Goal: Communication & Community: Answer question/provide support

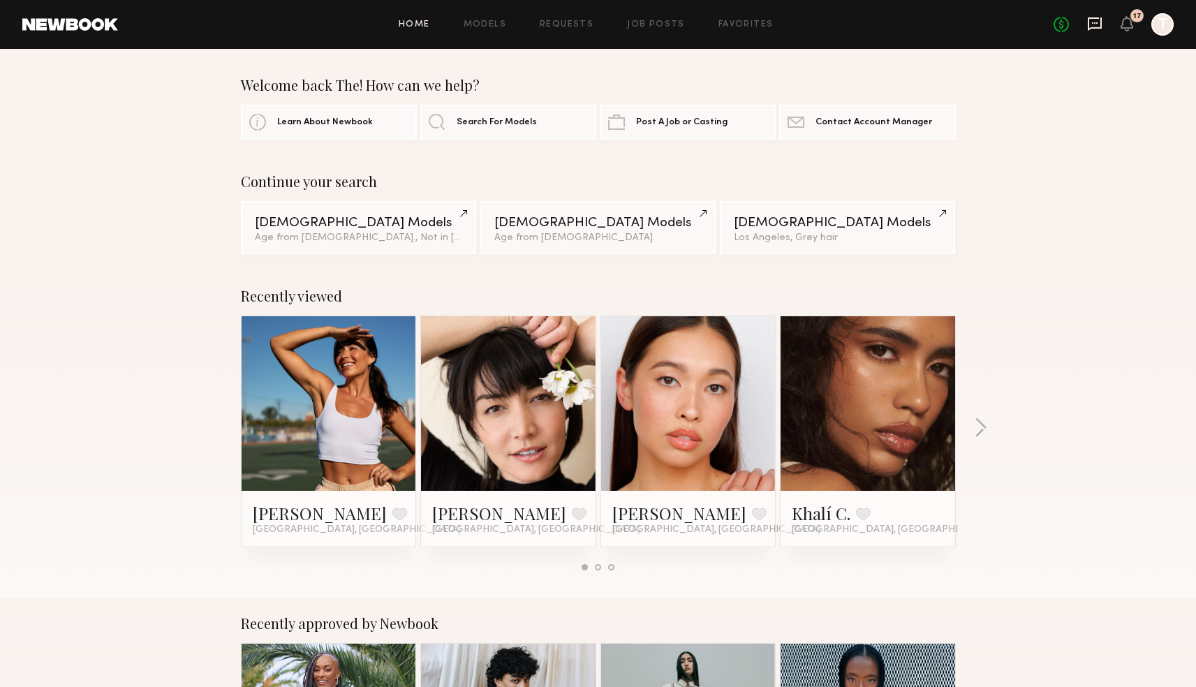
click at [1093, 24] on icon at bounding box center [1094, 23] width 15 height 15
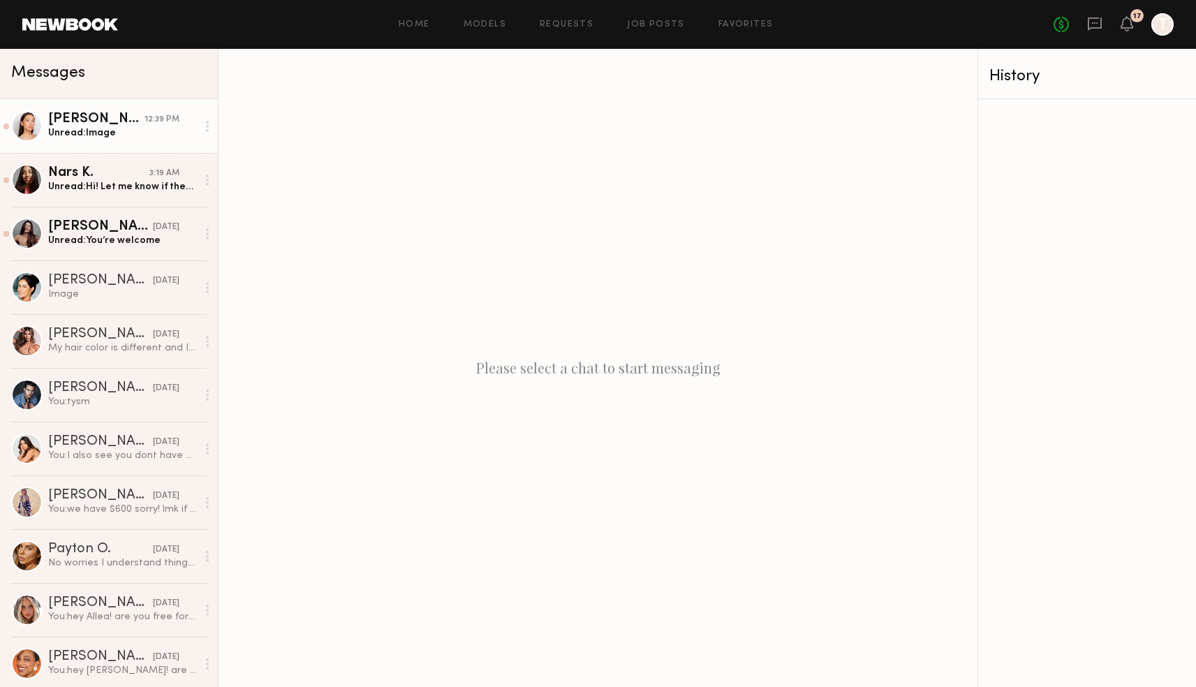
click at [139, 134] on div "Unread: Image" at bounding box center [122, 132] width 149 height 13
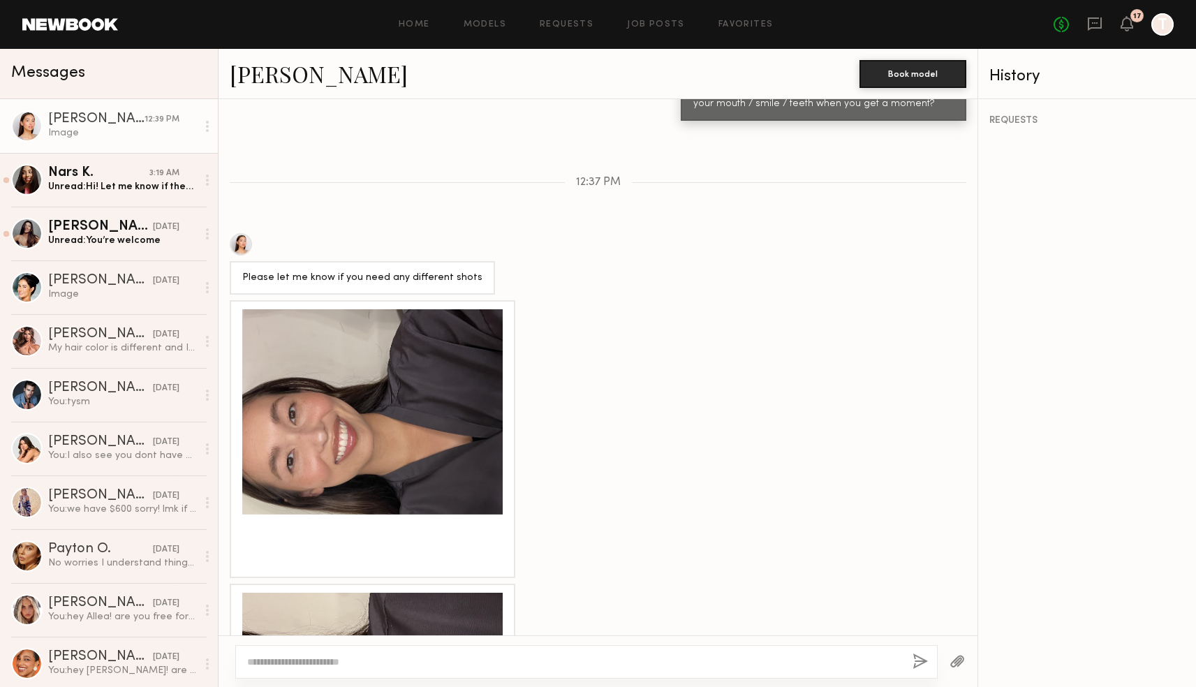
scroll to position [769, 0]
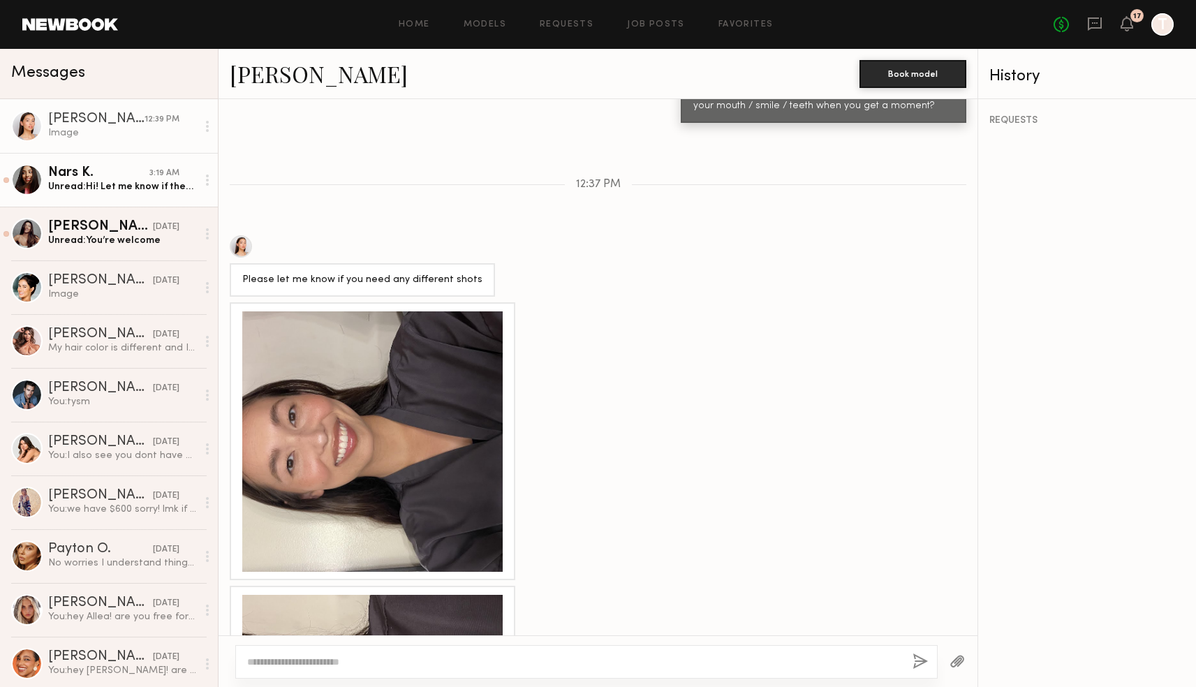
click at [84, 168] on div "Nars K." at bounding box center [98, 173] width 101 height 14
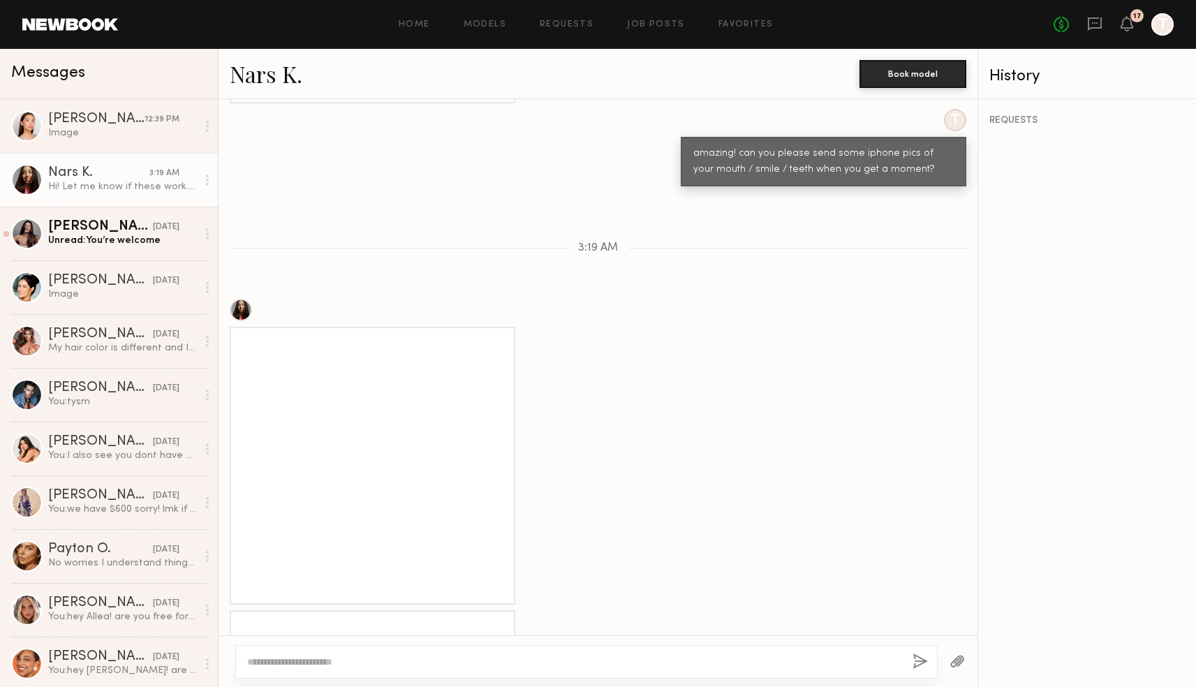
scroll to position [763, 0]
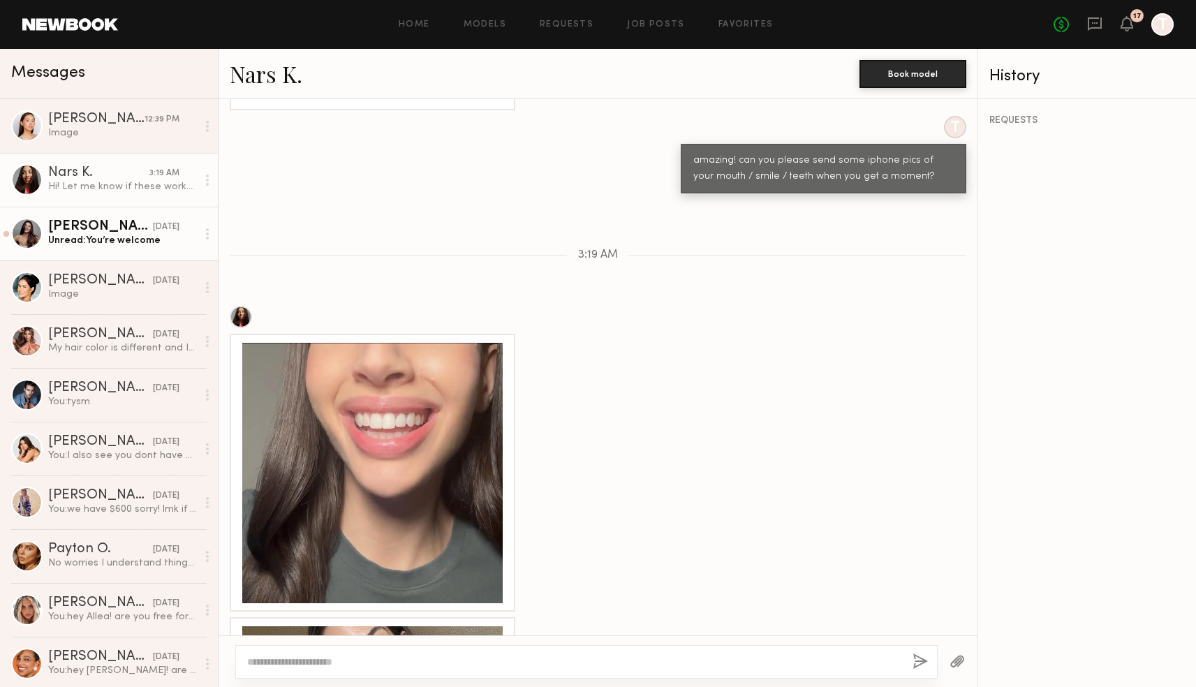
click at [78, 230] on div "[PERSON_NAME]" at bounding box center [100, 227] width 105 height 14
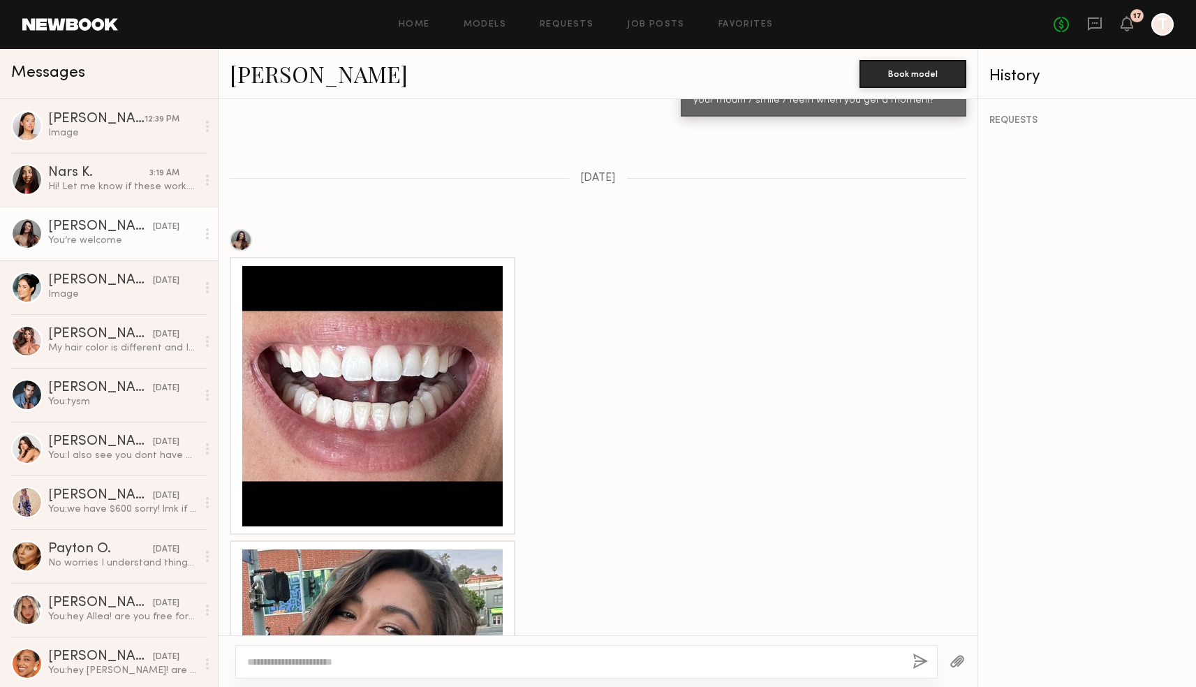
scroll to position [642, 0]
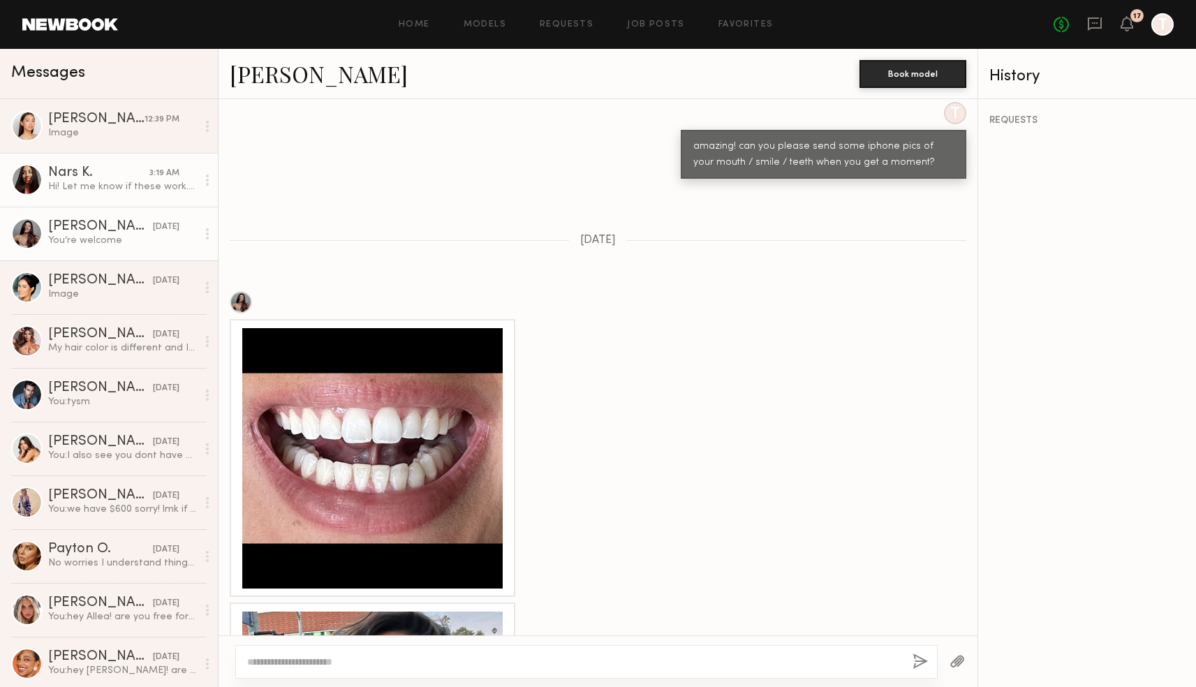
click at [81, 179] on div "Nars K." at bounding box center [98, 173] width 101 height 14
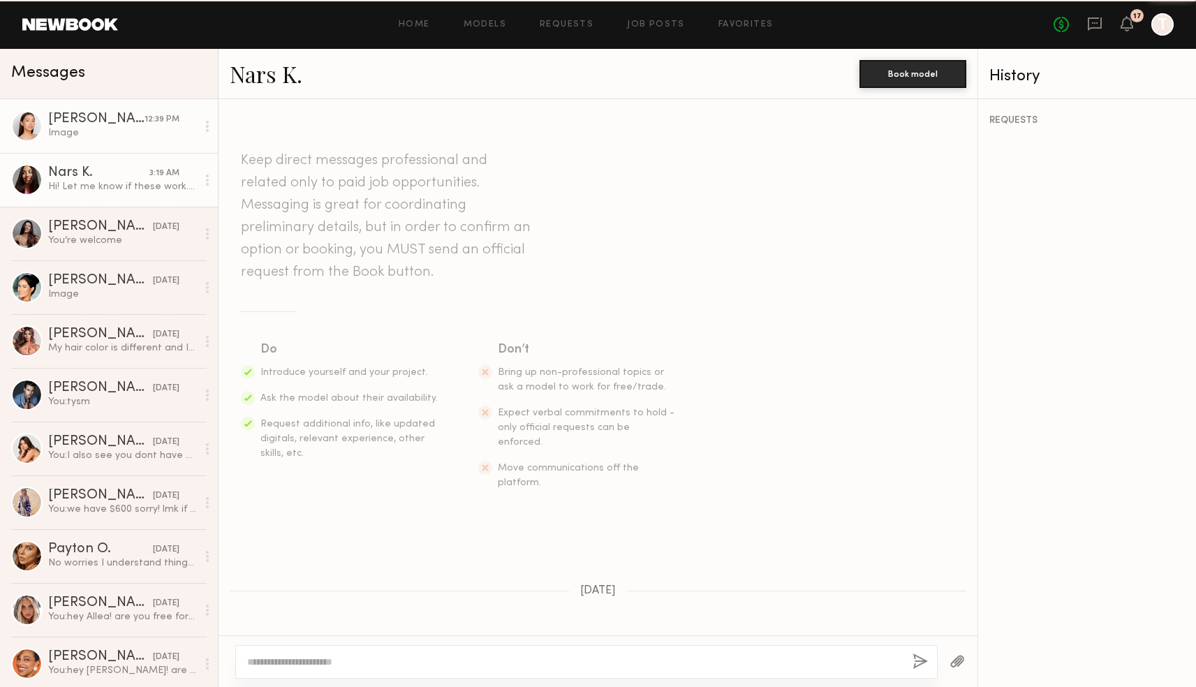
scroll to position [1013, 0]
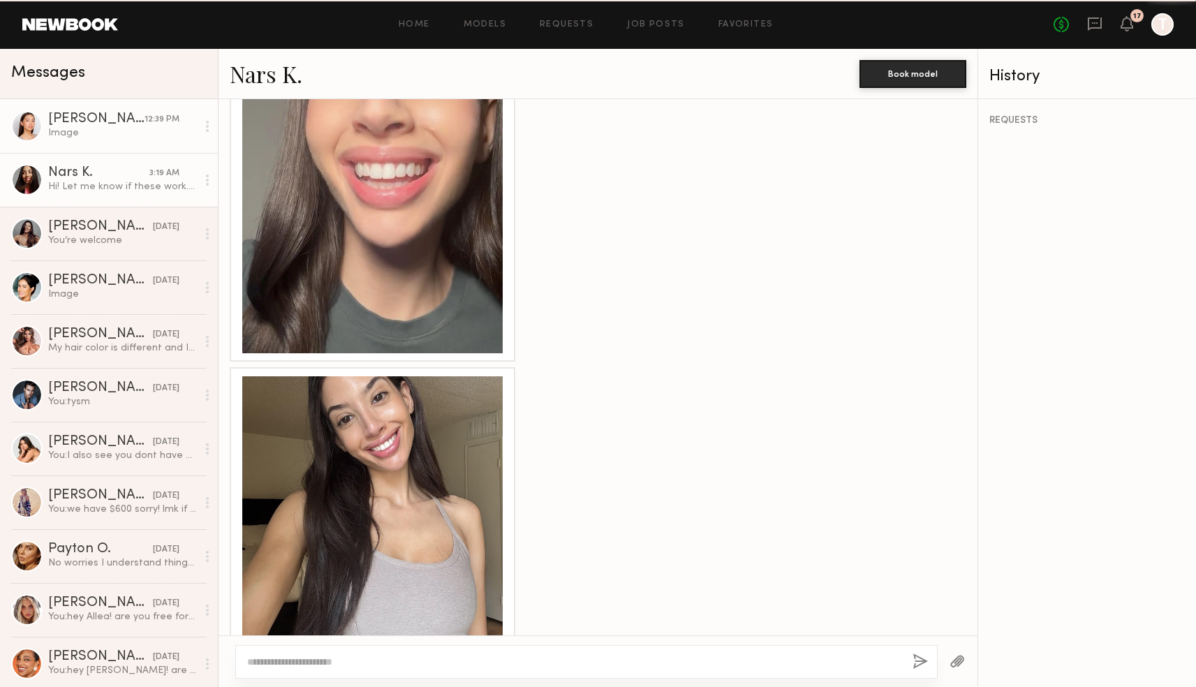
click at [68, 101] on link "[PERSON_NAME] 12:39 PM Image" at bounding box center [109, 126] width 218 height 54
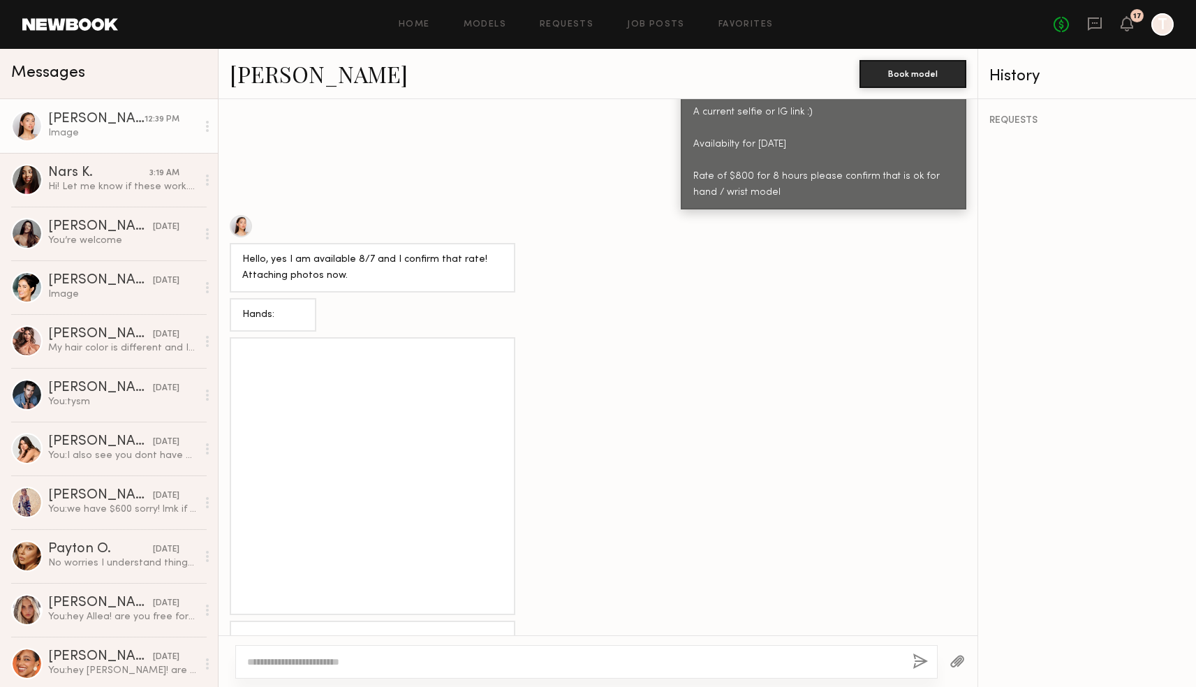
scroll to position [3313, 0]
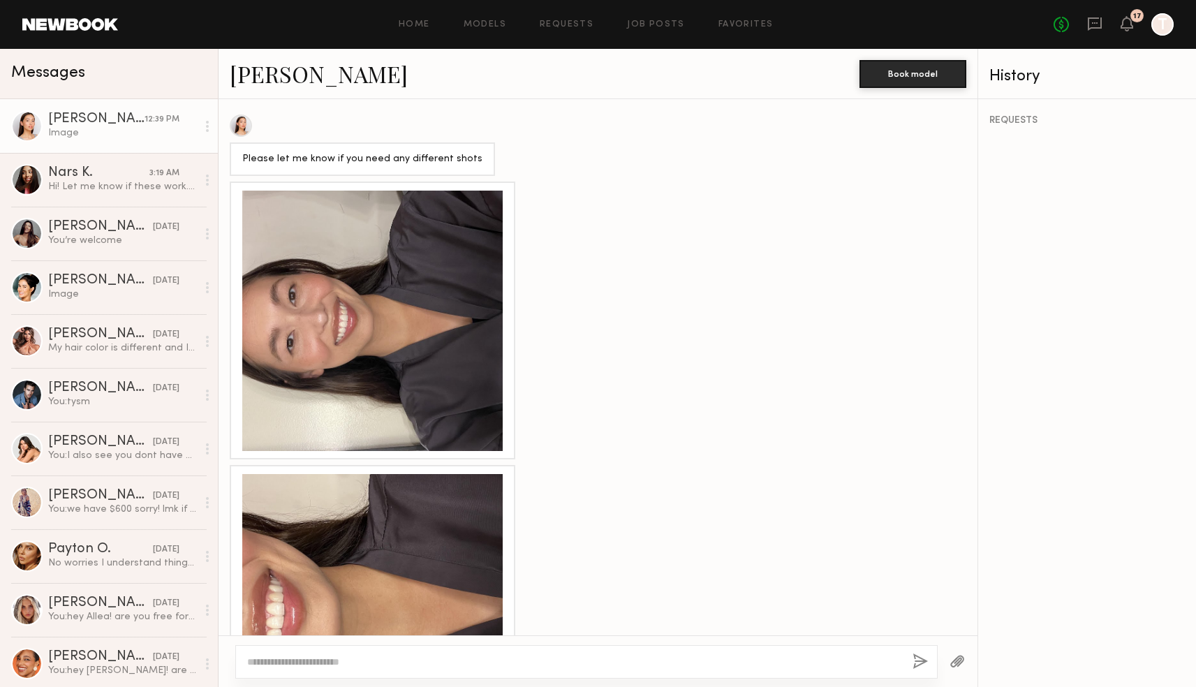
click at [353, 239] on div at bounding box center [372, 321] width 260 height 260
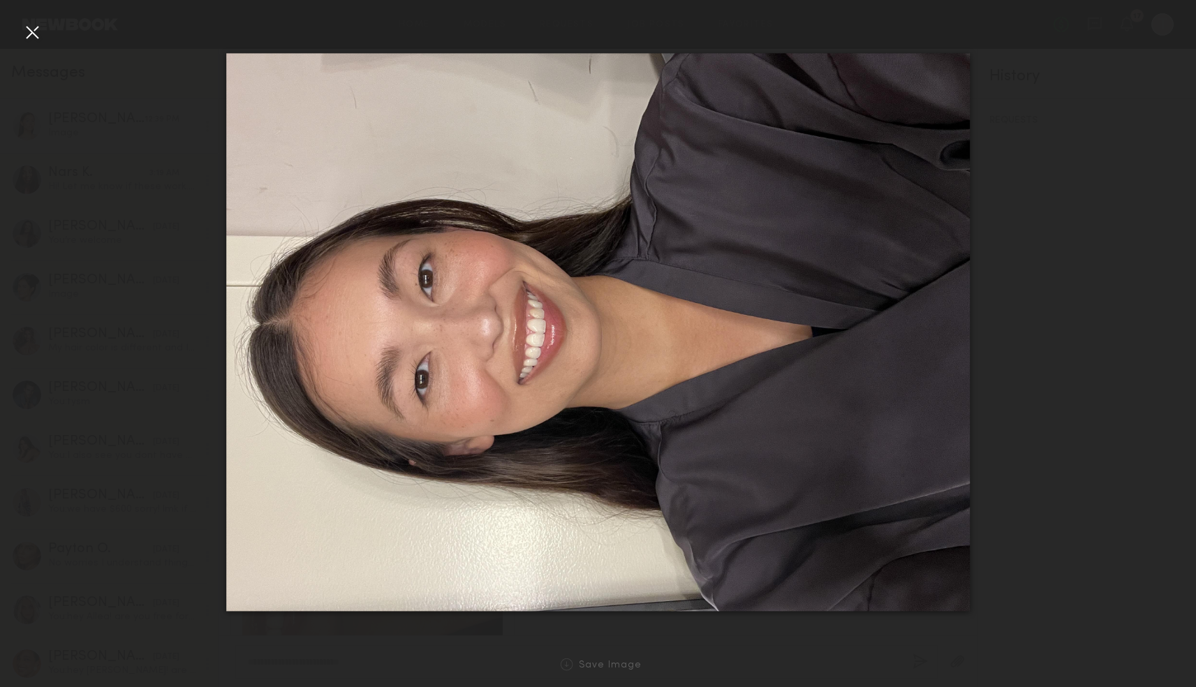
click at [26, 39] on div at bounding box center [32, 32] width 22 height 22
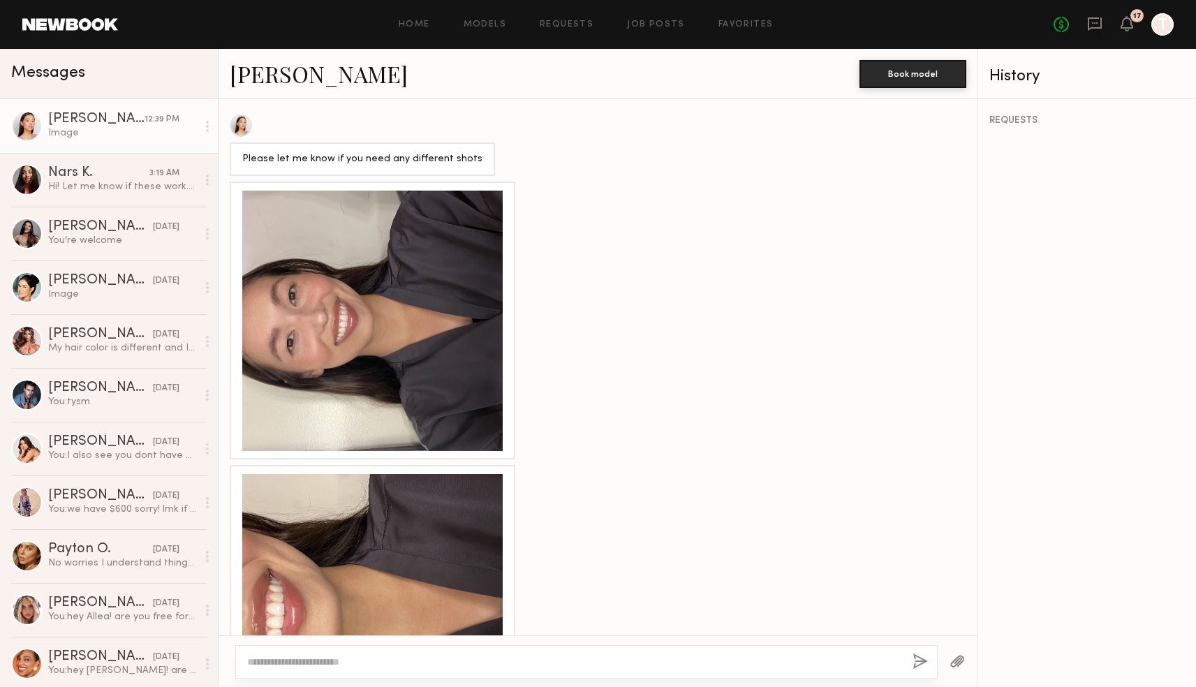
click at [283, 658] on textarea at bounding box center [574, 662] width 654 height 14
type textarea "**********"
click at [921, 666] on button "button" at bounding box center [920, 661] width 15 height 17
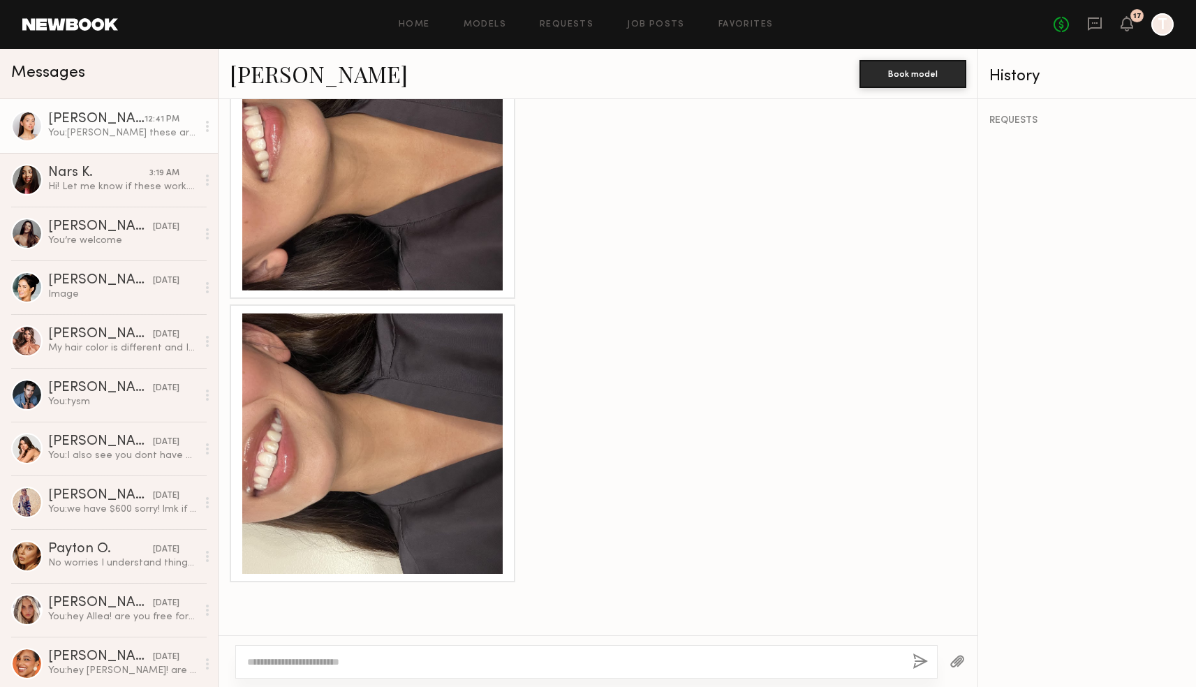
scroll to position [4040, 0]
